Goal: Information Seeking & Learning: Compare options

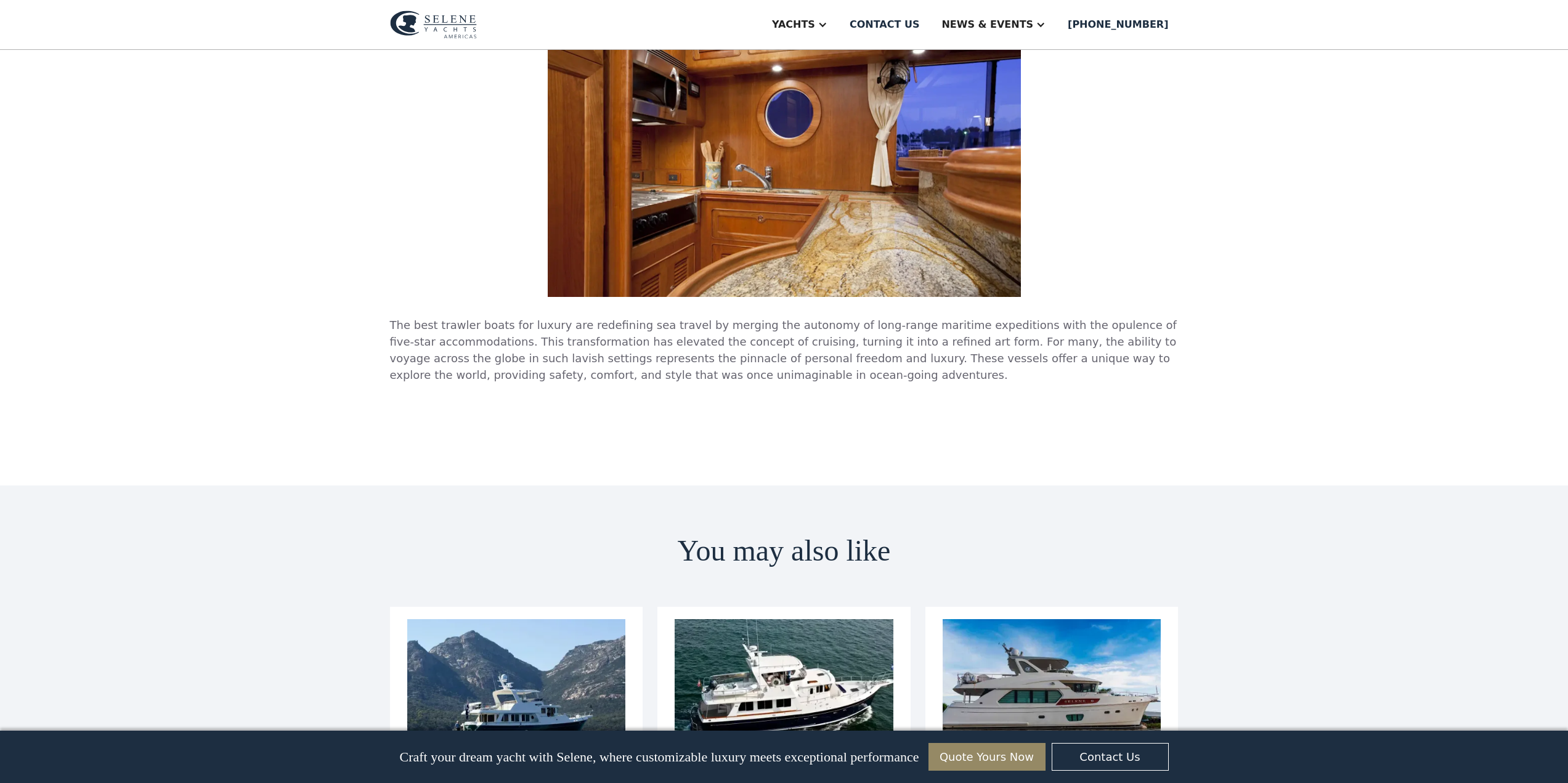
scroll to position [4376, 0]
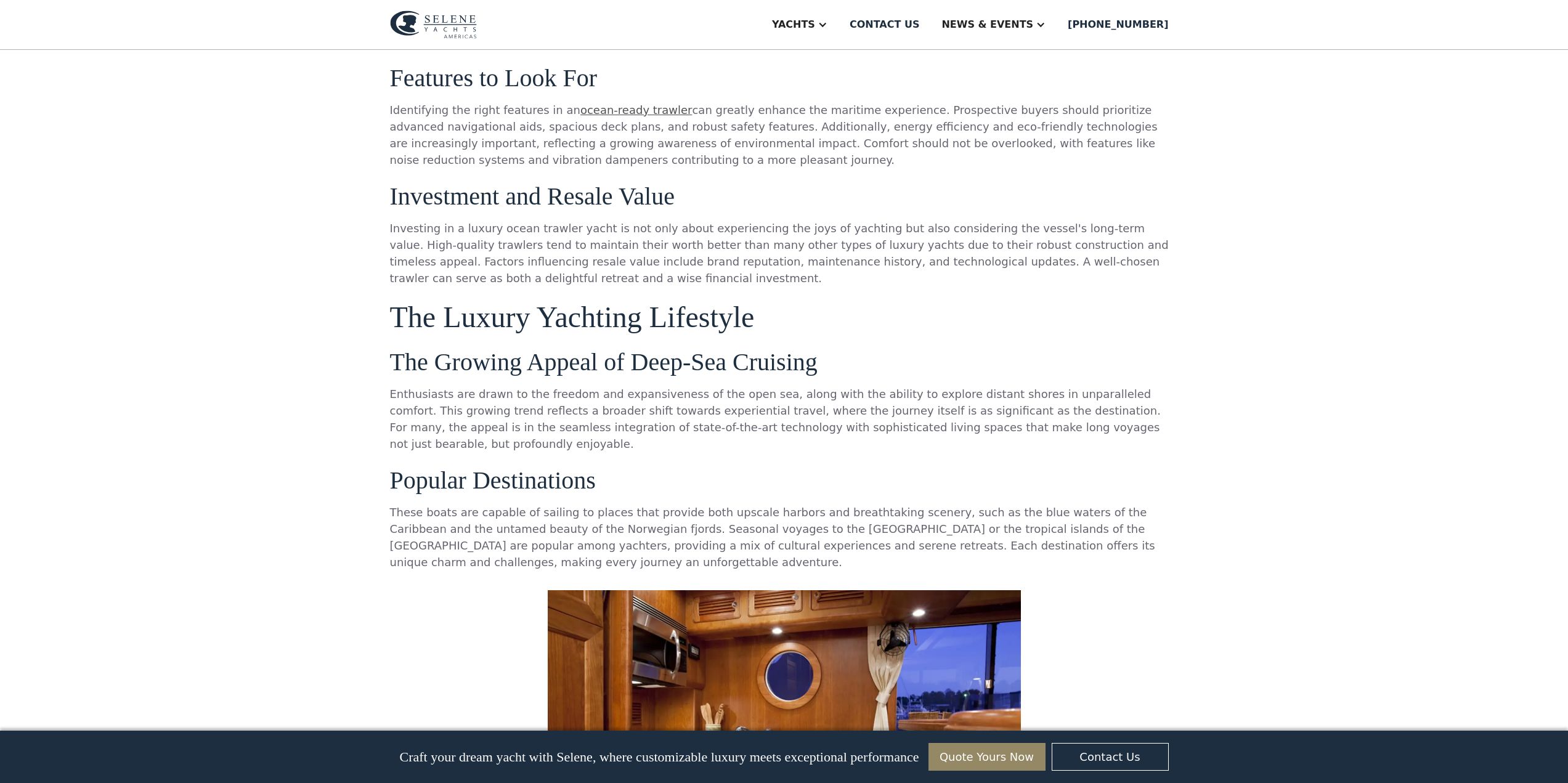
scroll to position [3636, 0]
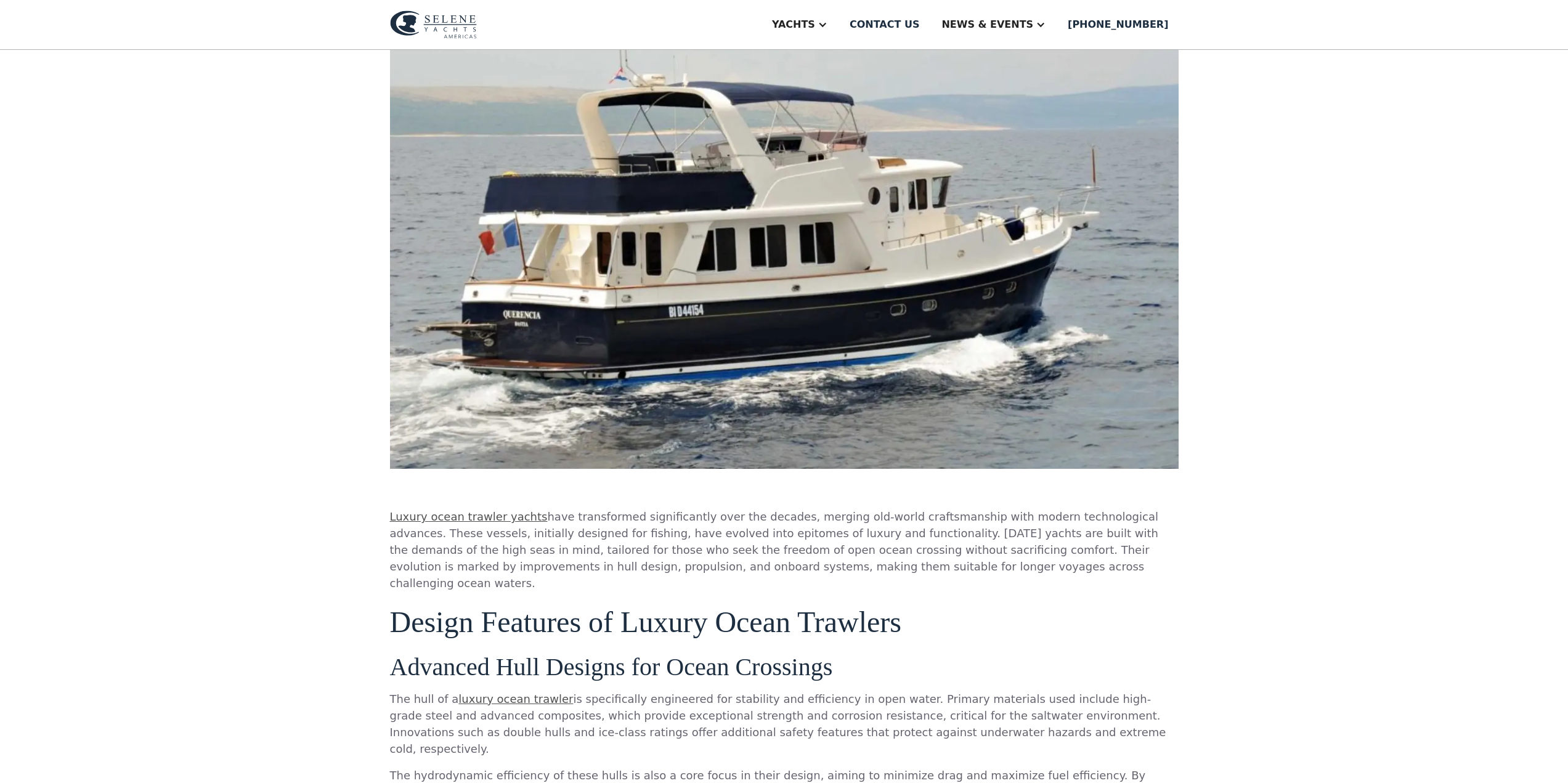
scroll to position [370, 0]
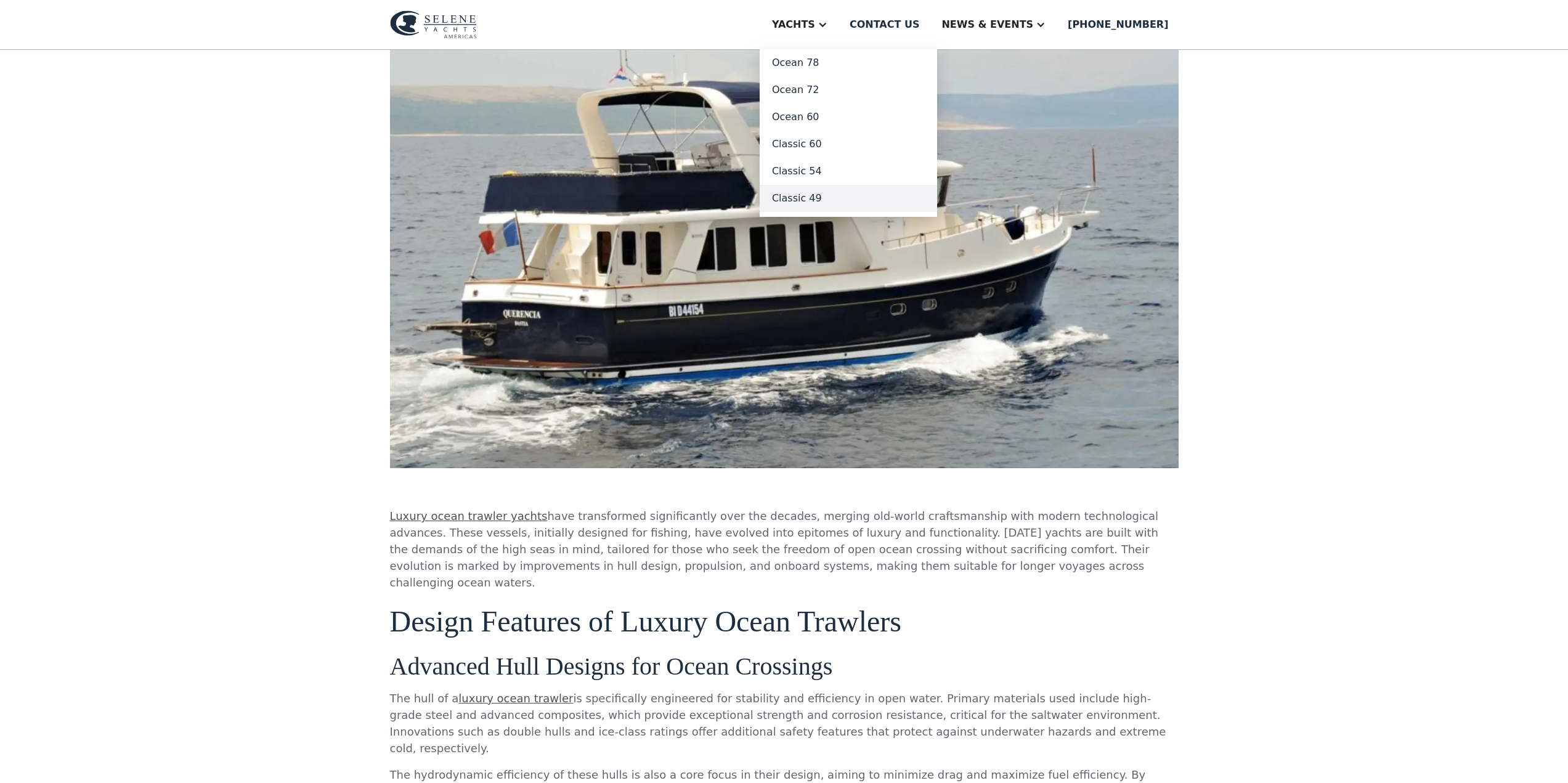
click at [854, 199] on link "Classic 49" at bounding box center [848, 198] width 177 height 27
click at [845, 173] on link "Classic 54" at bounding box center [848, 171] width 177 height 27
click at [850, 148] on link "Classic 60" at bounding box center [848, 144] width 177 height 27
click at [850, 144] on link "Classic 60" at bounding box center [848, 144] width 177 height 27
click at [849, 119] on link "Ocean 60" at bounding box center [848, 117] width 177 height 27
